Goal: Task Accomplishment & Management: Complete application form

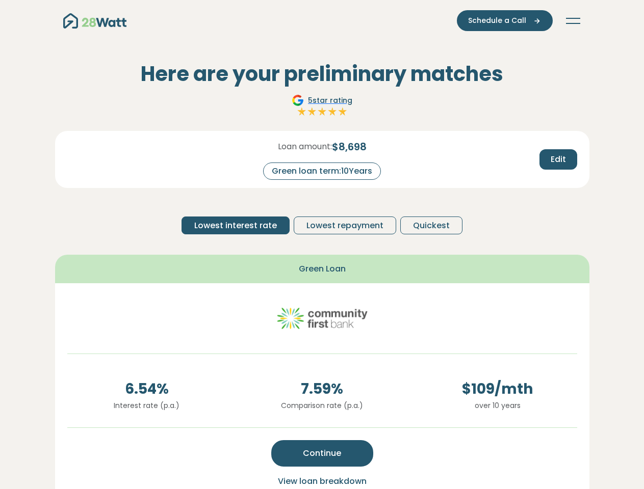
click at [573, 21] on button "Toggle navigation" at bounding box center [573, 21] width 16 height 10
click at [506, 20] on span "Schedule a Call" at bounding box center [497, 20] width 58 height 11
click at [0, 0] on div "Green home loans Get started Learn more Use case Products Green personal loans …" at bounding box center [0, 0] width 0 height 0
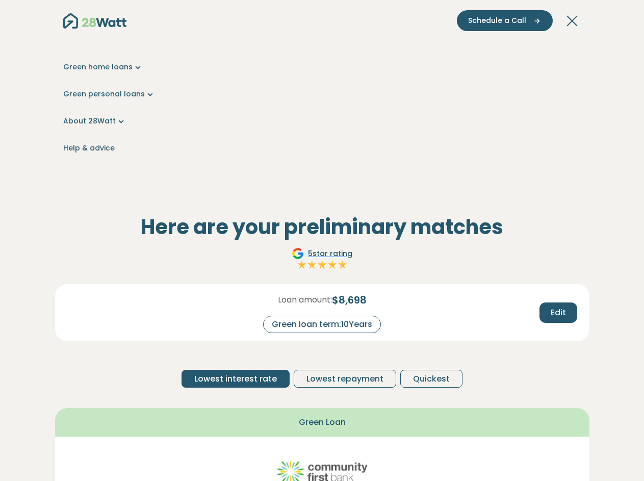
click at [237, 225] on div "Here are your preliminary matches 5 star rating Loan amount: $ 8,698 Green loan…" at bounding box center [322, 462] width 534 height 495
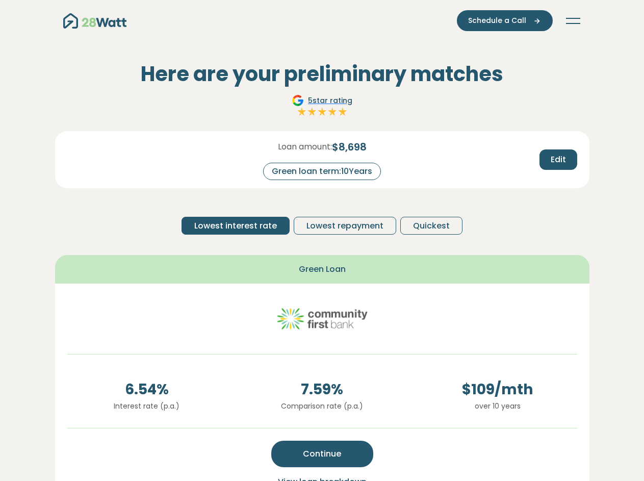
click at [344, 225] on span "Lowest repayment" at bounding box center [344, 226] width 77 height 12
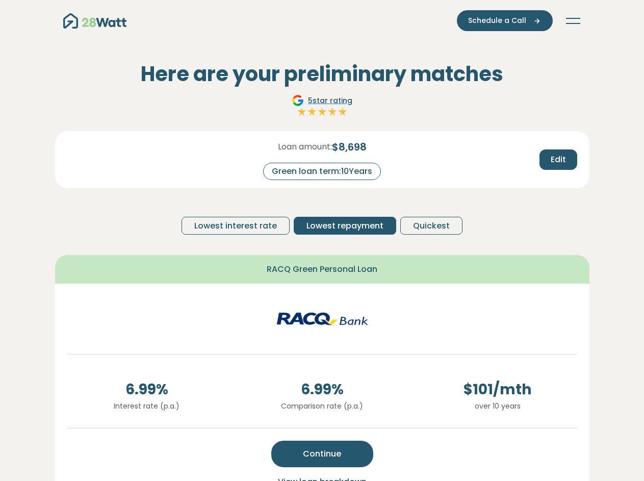
click at [429, 225] on span "Quickest" at bounding box center [431, 226] width 37 height 12
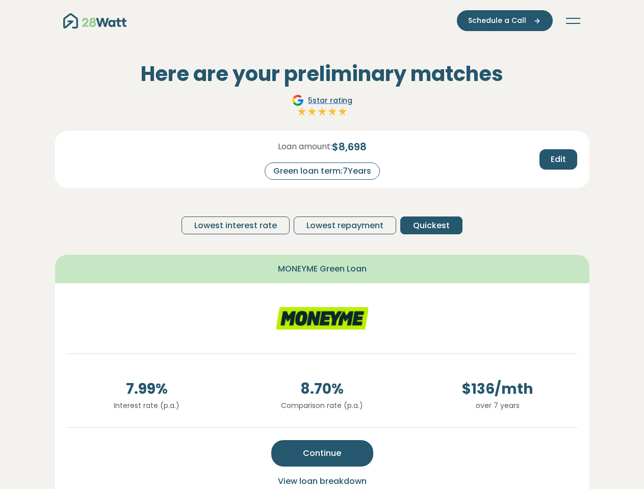
click at [322, 454] on span "Continue" at bounding box center [322, 454] width 38 height 12
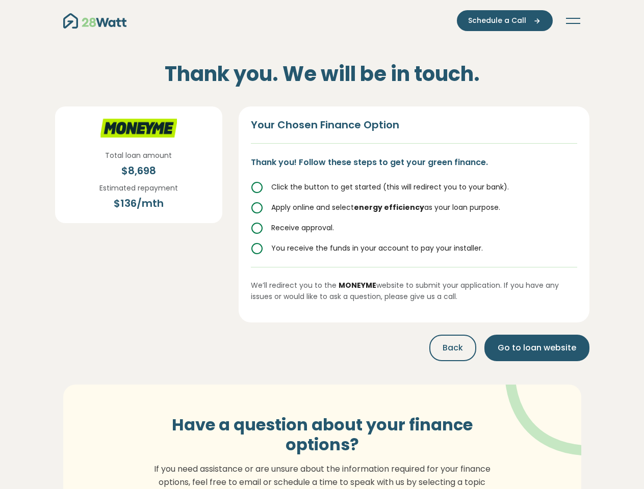
click at [322, 482] on p "If you need assistance or are unsure about the information required for your fi…" at bounding box center [322, 482] width 348 height 39
